Goal: Contribute content: Add original content to the website for others to see

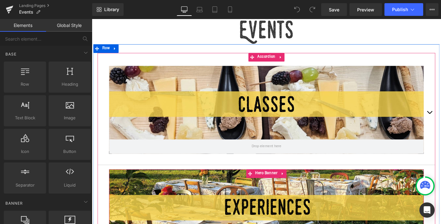
scroll to position [154, 0]
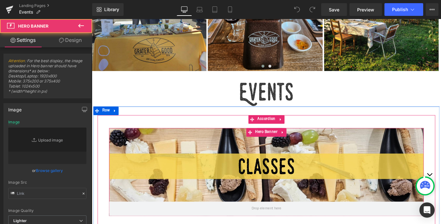
click at [399, 191] on div at bounding box center [284, 187] width 346 height 97
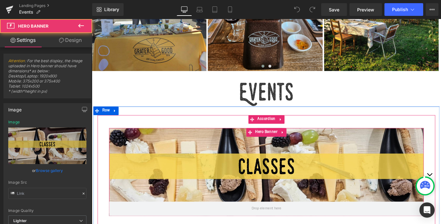
scroll to position [260, 0]
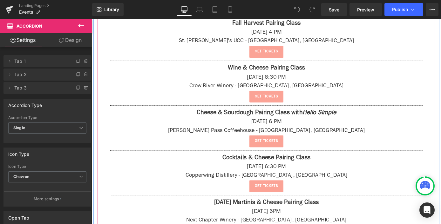
scroll to position [675, 0]
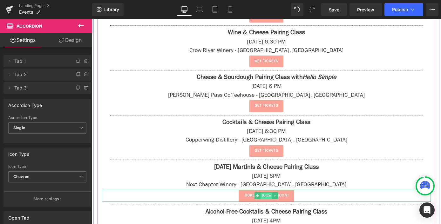
click at [278, 210] on span "Button" at bounding box center [284, 214] width 13 height 8
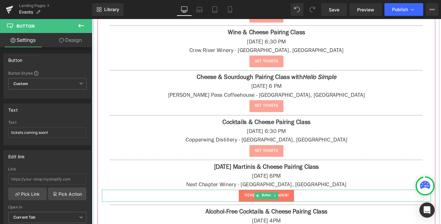
click at [307, 211] on span "tickets coming soon!" at bounding box center [284, 214] width 49 height 6
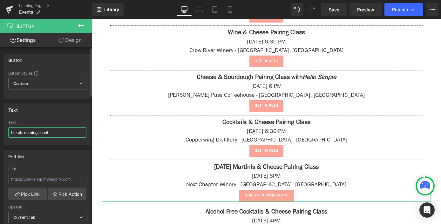
click at [47, 133] on input "tickets coming soon!" at bounding box center [47, 132] width 78 height 10
type input "get tickets"
click at [59, 177] on input "text" at bounding box center [47, 179] width 78 height 10
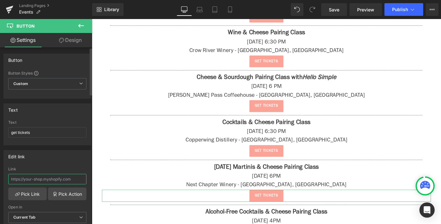
paste input "[URL][DOMAIN_NAME]"
type input "[URL][DOMAIN_NAME]"
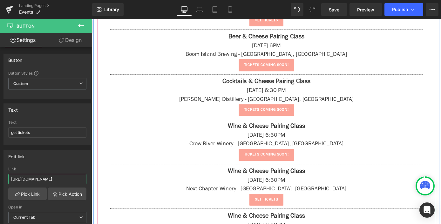
scroll to position [1025, 0]
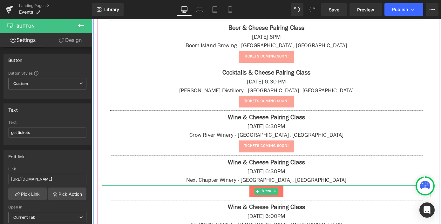
click at [265, 203] on link "get tickets" at bounding box center [283, 208] width 37 height 13
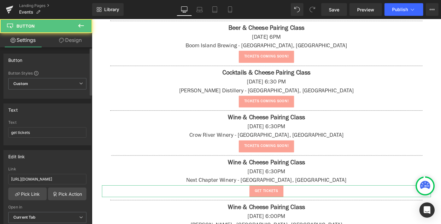
click at [53, 174] on div "Link [URL][DOMAIN_NAME]" at bounding box center [47, 177] width 78 height 21
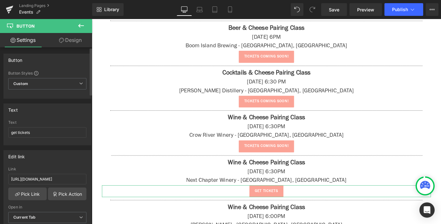
click at [53, 174] on div "Link [URL][DOMAIN_NAME]" at bounding box center [47, 177] width 78 height 21
click at [56, 176] on input "[URL][DOMAIN_NAME]" at bounding box center [47, 179] width 78 height 10
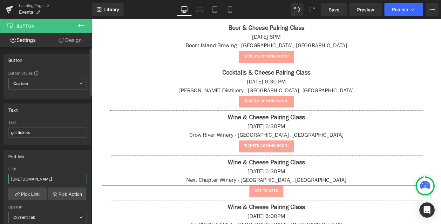
click at [56, 176] on input "[URL][DOMAIN_NAME]" at bounding box center [47, 179] width 78 height 10
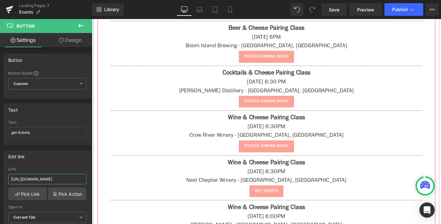
click at [92, 19] on div at bounding box center [92, 19] width 0 height 0
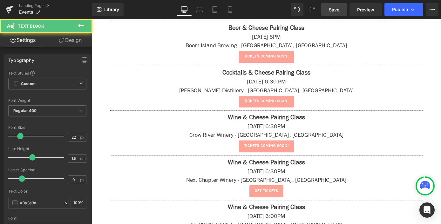
click at [340, 11] on link "Save" at bounding box center [334, 9] width 26 height 13
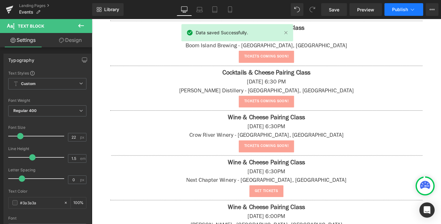
click at [395, 9] on span "Publish" at bounding box center [400, 9] width 16 height 5
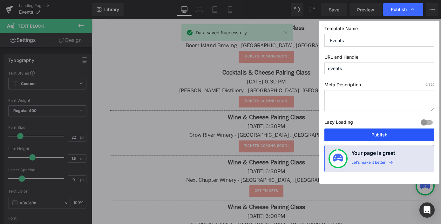
click at [378, 139] on button "Publish" at bounding box center [379, 135] width 110 height 13
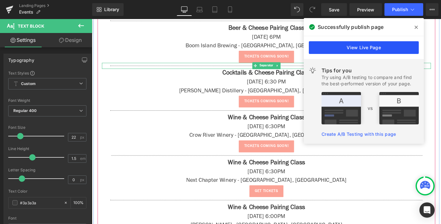
click at [392, 41] on link "View Live Page" at bounding box center [364, 47] width 110 height 13
